Goal: Find specific fact: Find contact information

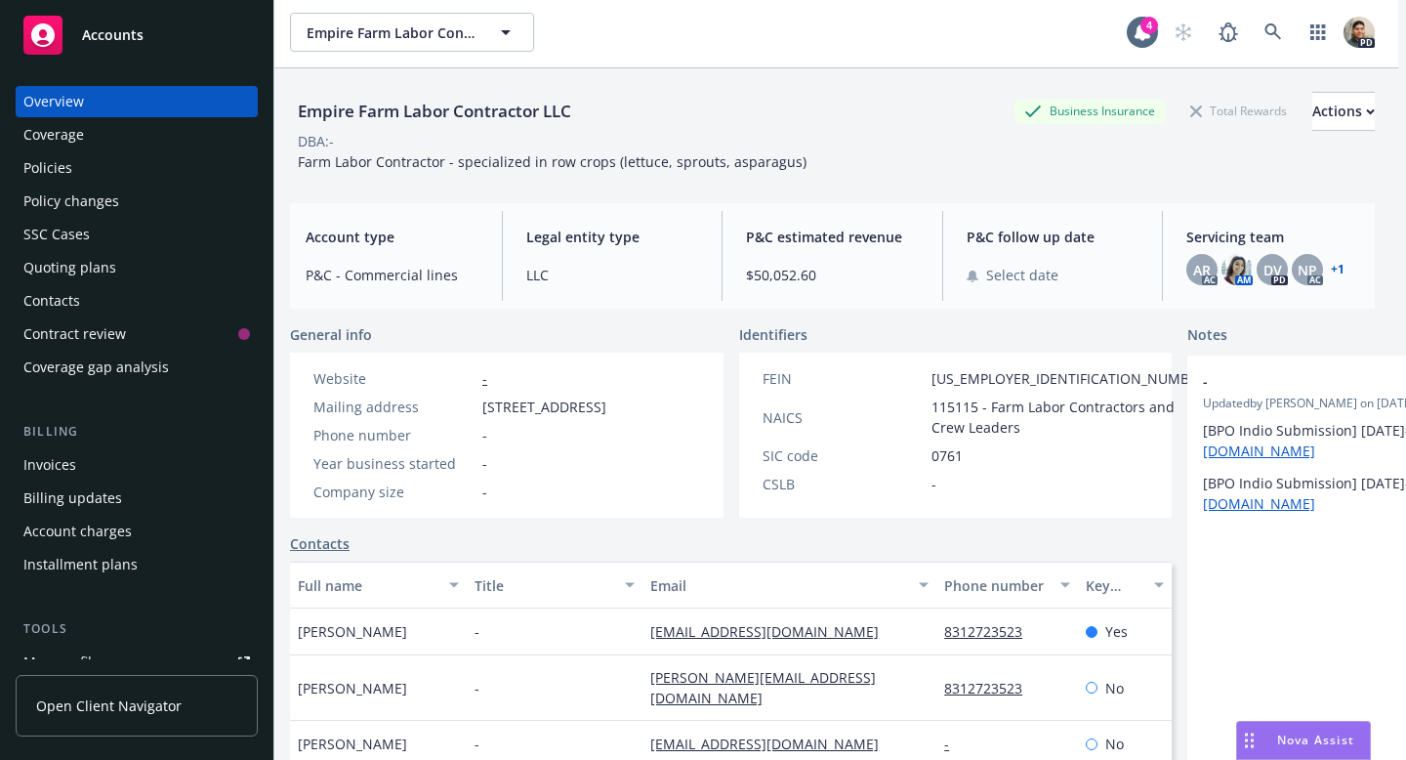
scroll to position [0, 8]
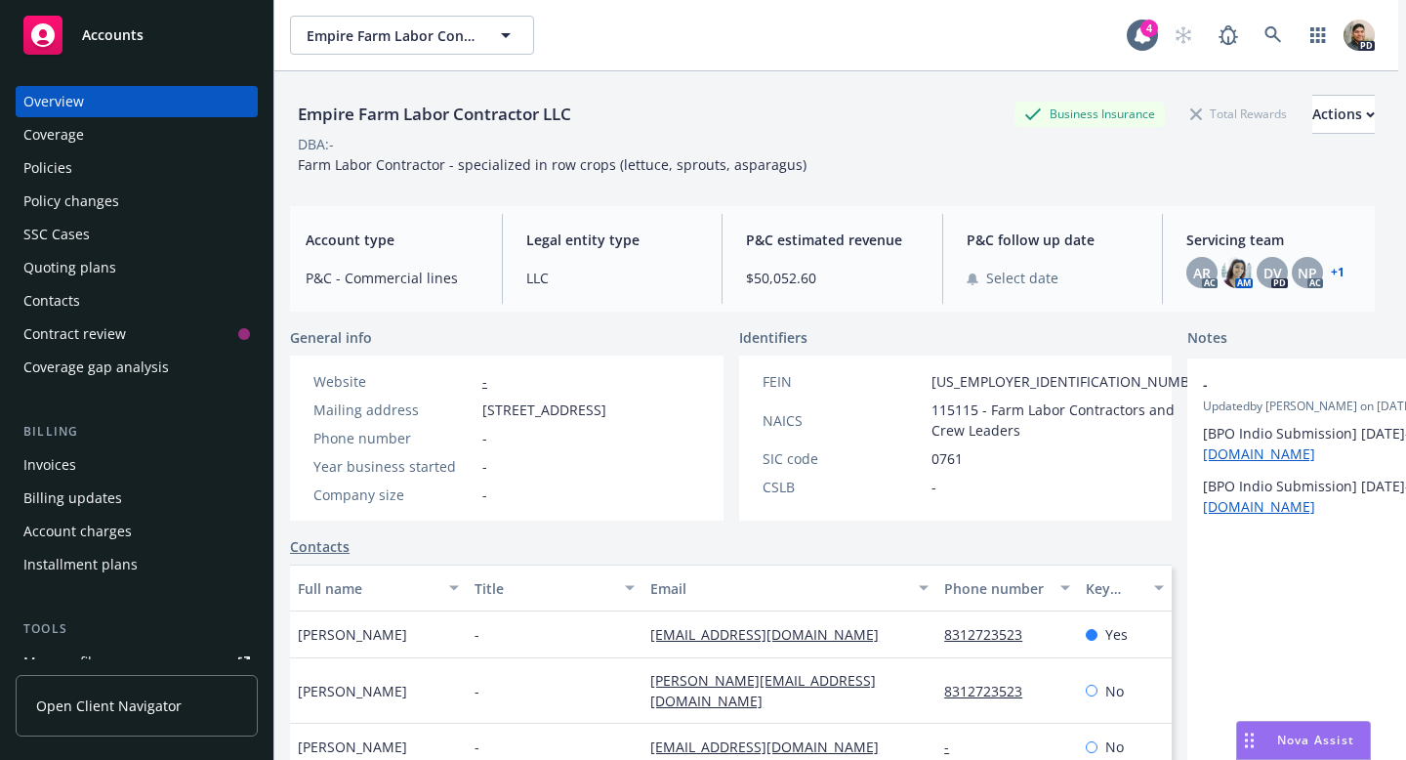
drag, startPoint x: 481, startPoint y: 409, endPoint x: 644, endPoint y: 433, distance: 164.8
click at [614, 420] on div "Mailing address [STREET_ADDRESS]" at bounding box center [460, 409] width 309 height 21
copy span "[STREET_ADDRESS]"
